Goal: Communication & Community: Answer question/provide support

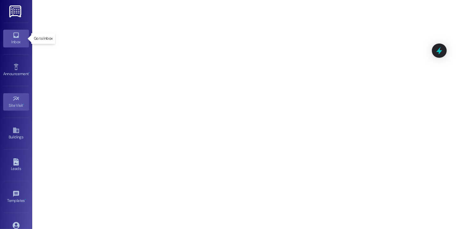
click at [17, 40] on div "Inbox" at bounding box center [16, 42] width 32 height 6
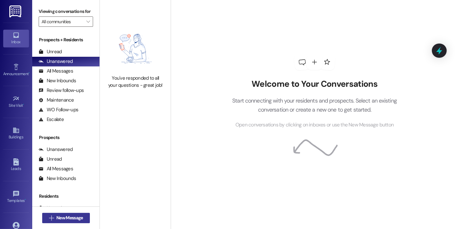
click at [64, 217] on span "New Message" at bounding box center [69, 217] width 26 height 7
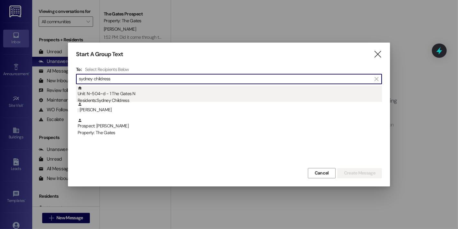
type input "sydney childress"
click at [143, 95] on div "Unit: N~504~d - 1 The Gates N Residents: [PERSON_NAME]" at bounding box center [230, 95] width 304 height 18
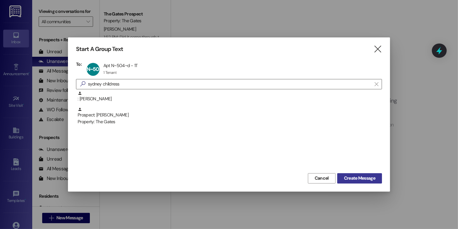
click at [346, 179] on span "Create Message" at bounding box center [359, 178] width 31 height 7
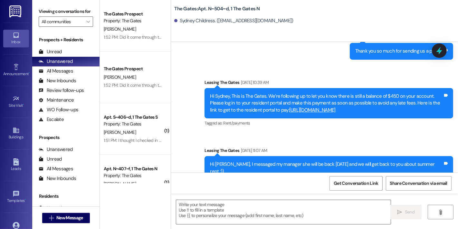
scroll to position [6124, 0]
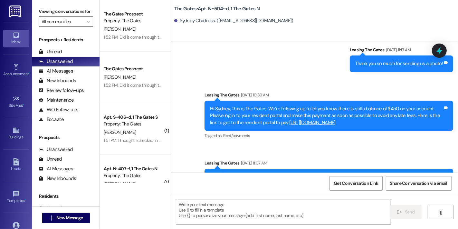
drag, startPoint x: 374, startPoint y: 150, endPoint x: 207, endPoint y: 136, distance: 168.3
click at [210, 126] on div "Hi Sydney, This is The Gates. We’re following up to let you know there is still…" at bounding box center [326, 115] width 233 height 21
copy div "Hi Sydney, This is The Gates. We’re following up to let you know there is still…"
click at [324, 95] on div "Sent via SMS Leasing The Gates [DATE] 11:13 AM Thank you so much for sending us…" at bounding box center [314, 119] width 287 height 174
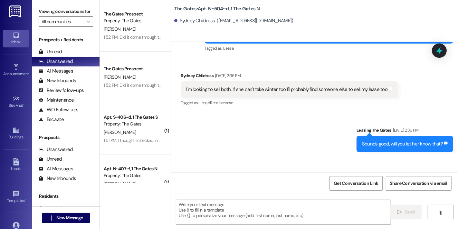
scroll to position [5229, 0]
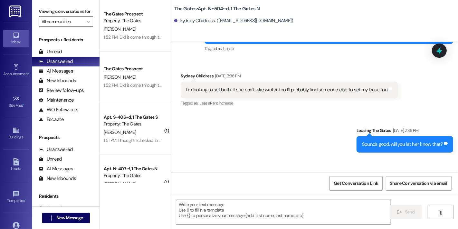
click at [304, 209] on textarea at bounding box center [283, 212] width 214 height 24
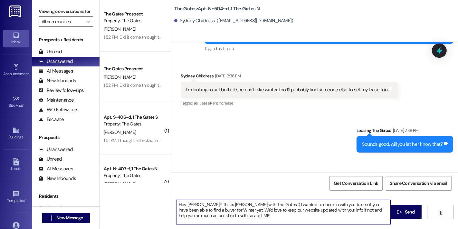
type textarea "Hey [PERSON_NAME]!! This is [PERSON_NAME] with The Gates :) I wanted to check i…"
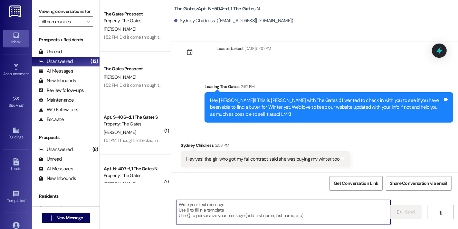
scroll to position [6693, 0]
click at [312, 208] on textarea at bounding box center [283, 212] width 214 height 24
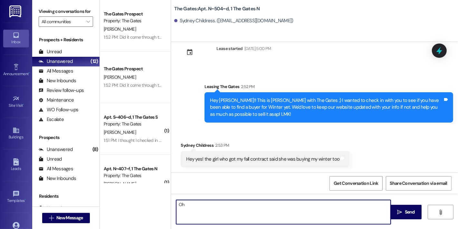
type textarea "O"
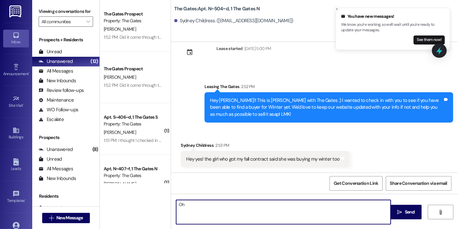
type textarea "O"
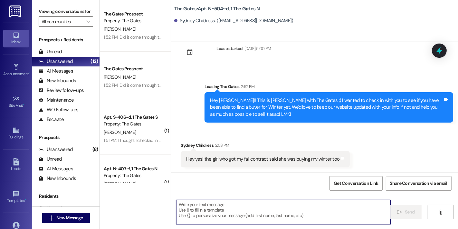
click at [244, 210] on textarea at bounding box center [283, 212] width 214 height 24
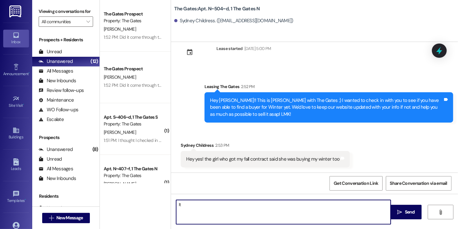
type textarea "I"
type textarea "O"
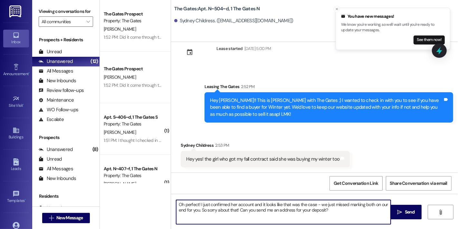
type textarea "Oh perfect! I just confirmed her account and it looks like that was the case - …"
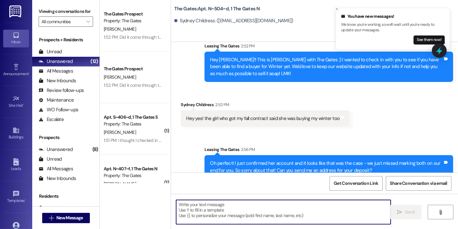
scroll to position [6744, 0]
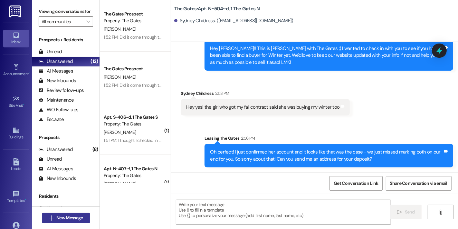
click at [71, 217] on span "New Message" at bounding box center [69, 217] width 26 height 7
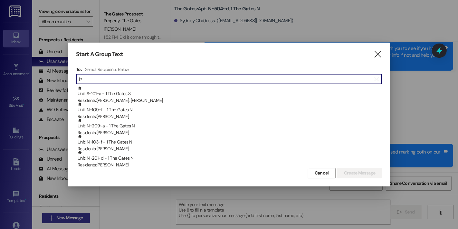
type input "j"
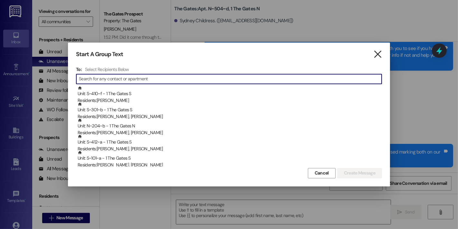
click at [376, 54] on icon "" at bounding box center [377, 54] width 9 height 7
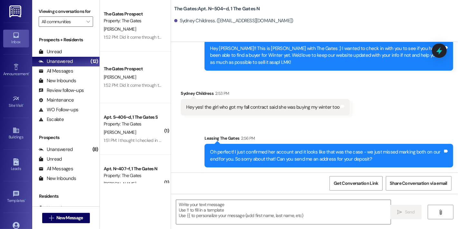
click at [301, 144] on div "Oh perfect! I just confirmed her account and it looks like that was the case - …" at bounding box center [328, 156] width 249 height 24
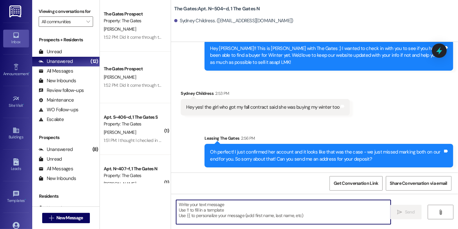
click at [274, 207] on textarea at bounding box center [283, 212] width 214 height 24
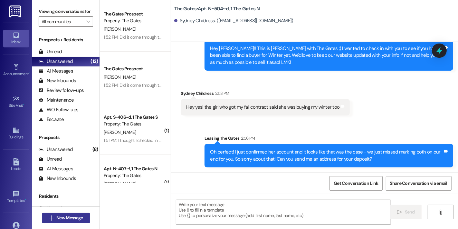
click at [82, 213] on button " New Message" at bounding box center [66, 218] width 48 height 10
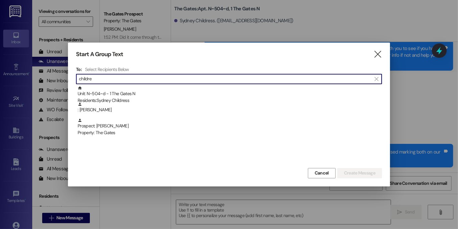
click at [224, 82] on input "childre" at bounding box center [225, 78] width 292 height 9
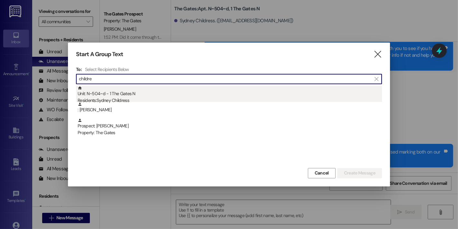
type input "childre"
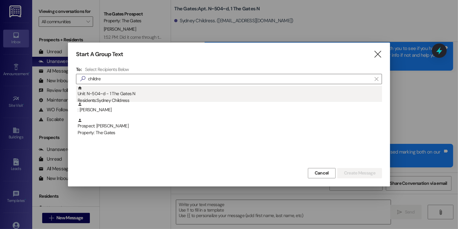
click at [224, 94] on div "Unit: N~504~d - 1 The Gates N Residents: [PERSON_NAME]" at bounding box center [230, 95] width 304 height 18
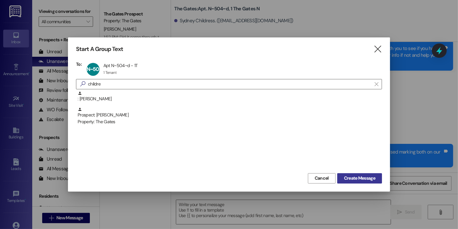
click at [348, 175] on span "Create Message" at bounding box center [359, 178] width 31 height 7
